Goal: Navigation & Orientation: Understand site structure

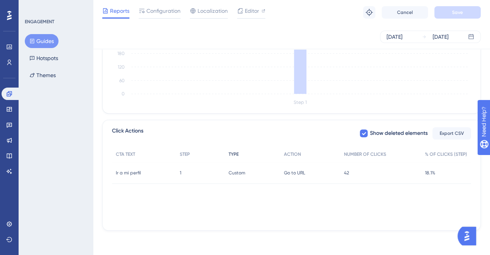
scroll to position [119, 0]
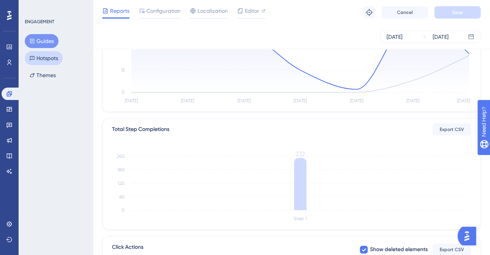
drag, startPoint x: 48, startPoint y: 60, endPoint x: 51, endPoint y: 58, distance: 4.0
click at [49, 59] on button "Hotspots" at bounding box center [44, 58] width 38 height 14
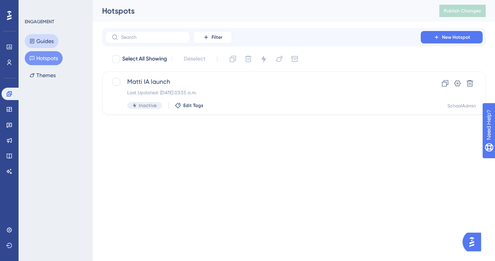
click at [46, 43] on button "Guides" at bounding box center [42, 41] width 34 height 14
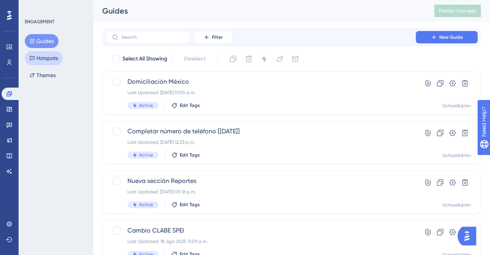
click at [39, 59] on button "Hotspots" at bounding box center [44, 58] width 38 height 14
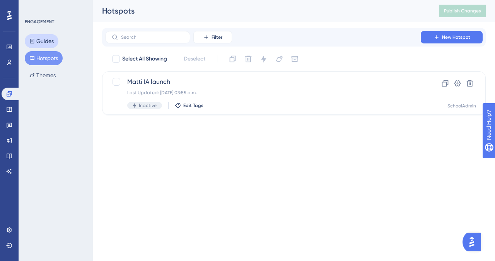
click at [52, 39] on button "Guides" at bounding box center [42, 41] width 34 height 14
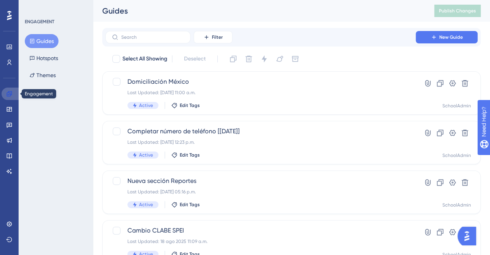
click at [10, 93] on icon at bounding box center [9, 93] width 5 height 5
click at [13, 65] on link at bounding box center [9, 62] width 15 height 12
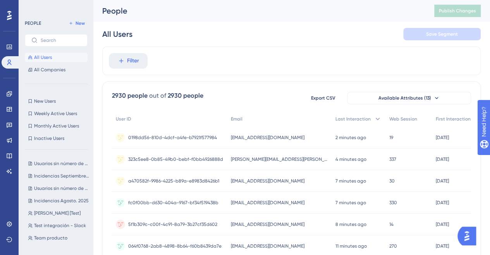
click at [35, 55] on span "All Users" at bounding box center [43, 57] width 18 height 6
click at [3, 49] on link at bounding box center [9, 47] width 15 height 12
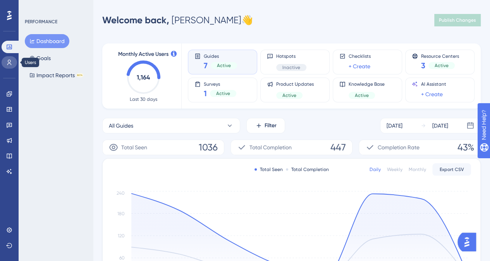
click at [10, 61] on icon at bounding box center [9, 62] width 4 height 5
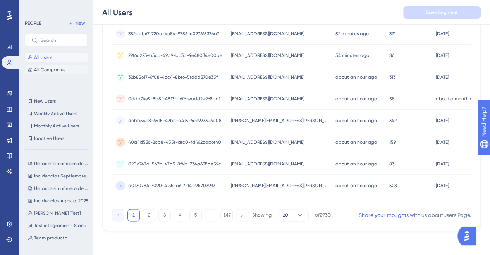
click at [44, 70] on span "All Companies" at bounding box center [49, 70] width 31 height 6
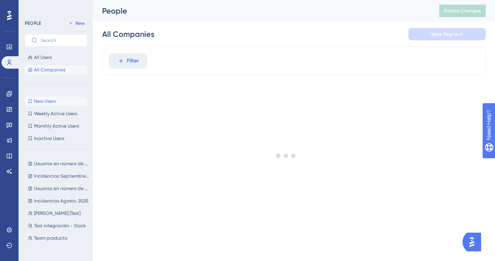
click at [44, 101] on span "New Users" at bounding box center [45, 101] width 22 height 6
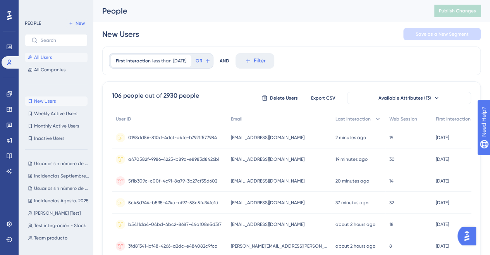
click at [39, 57] on span "All Users" at bounding box center [43, 57] width 18 height 6
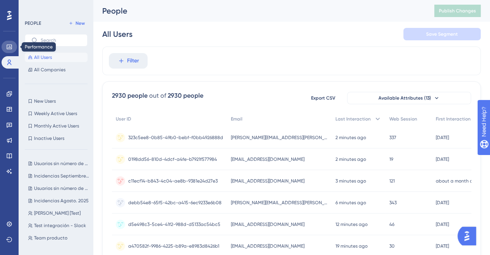
click at [13, 47] on link at bounding box center [9, 47] width 15 height 12
